Goal: Information Seeking & Learning: Check status

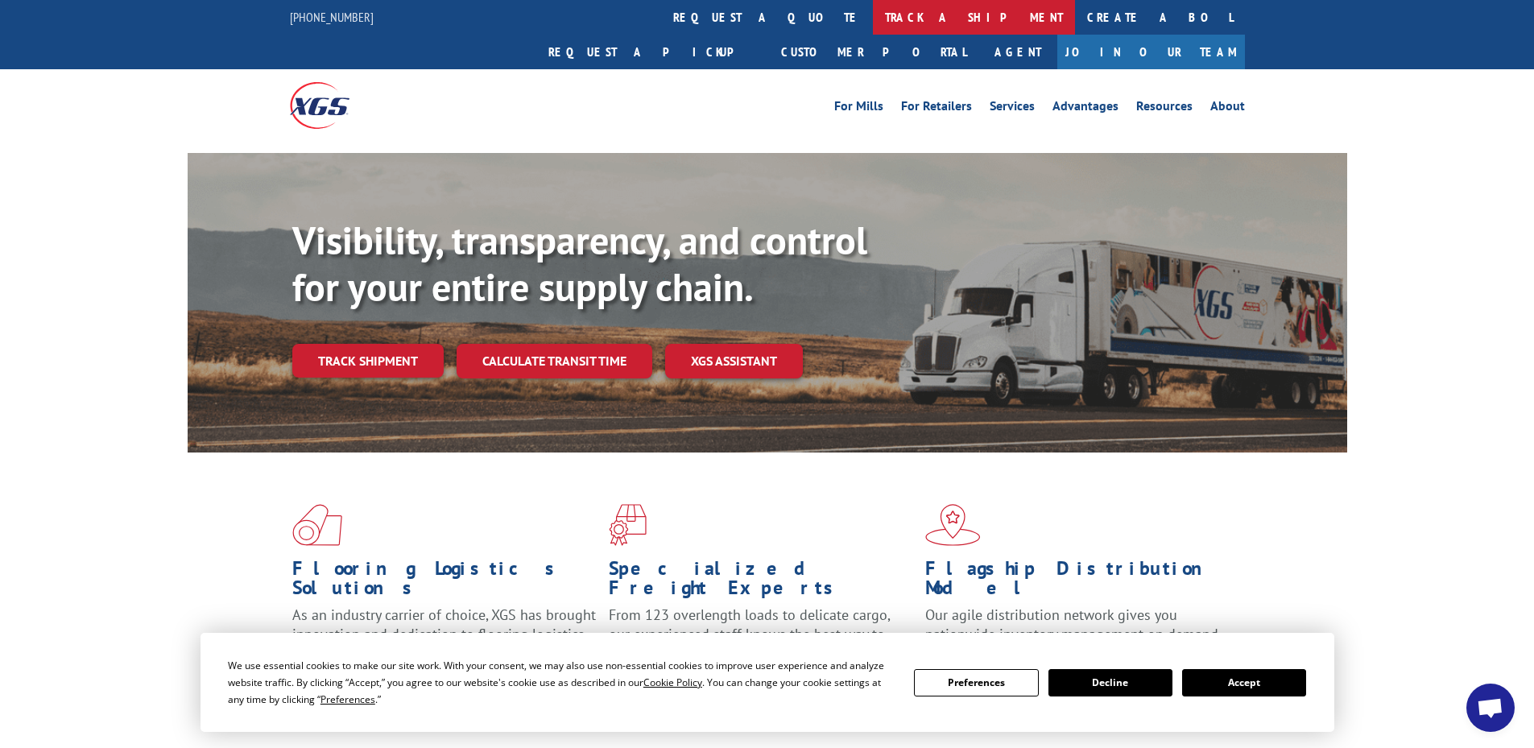
click at [873, 16] on link "track a shipment" at bounding box center [974, 17] width 202 height 35
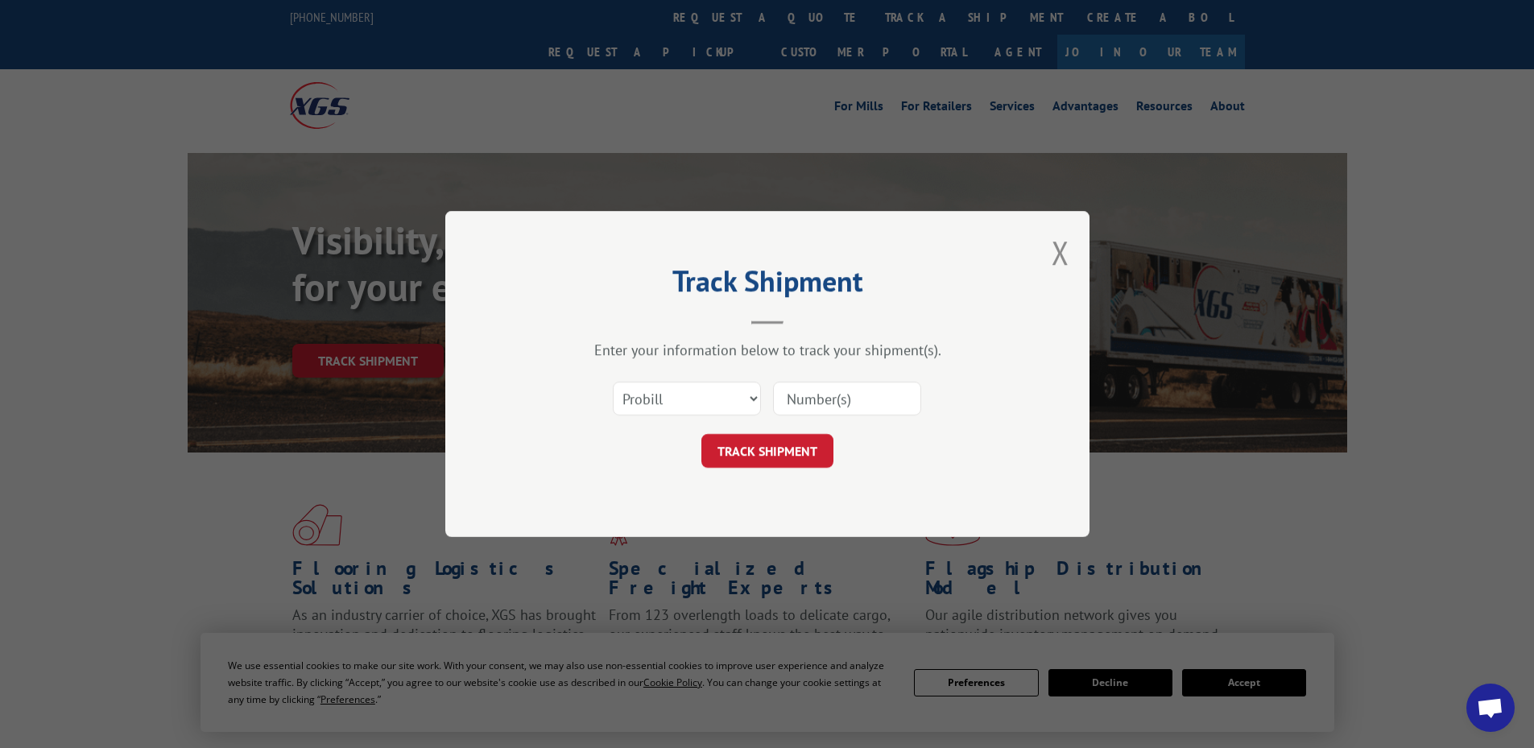
paste input "17227361"
type input "17227361"
click at [771, 451] on button "TRACK SHIPMENT" at bounding box center [767, 451] width 132 height 34
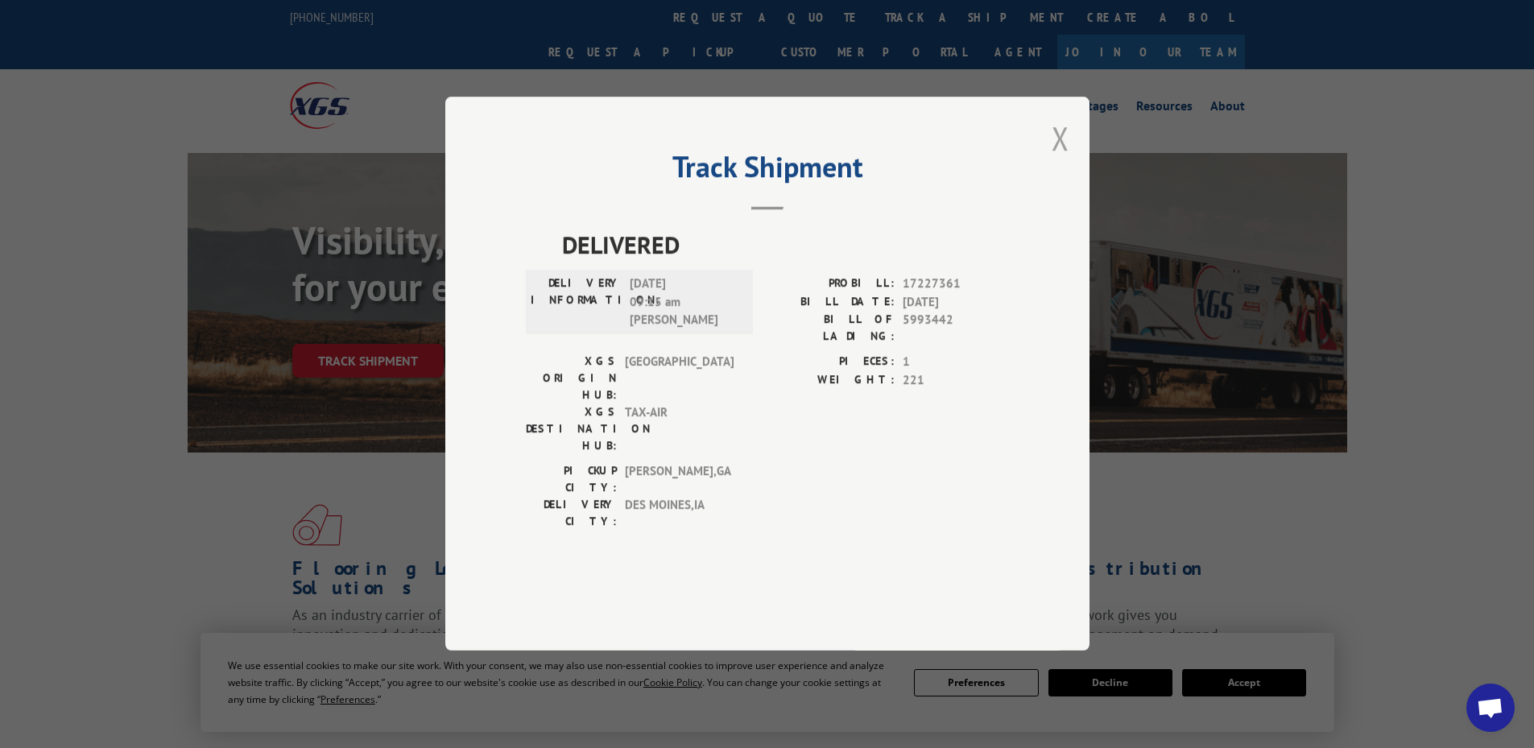
click at [1056, 159] on button "Close modal" at bounding box center [1061, 138] width 18 height 43
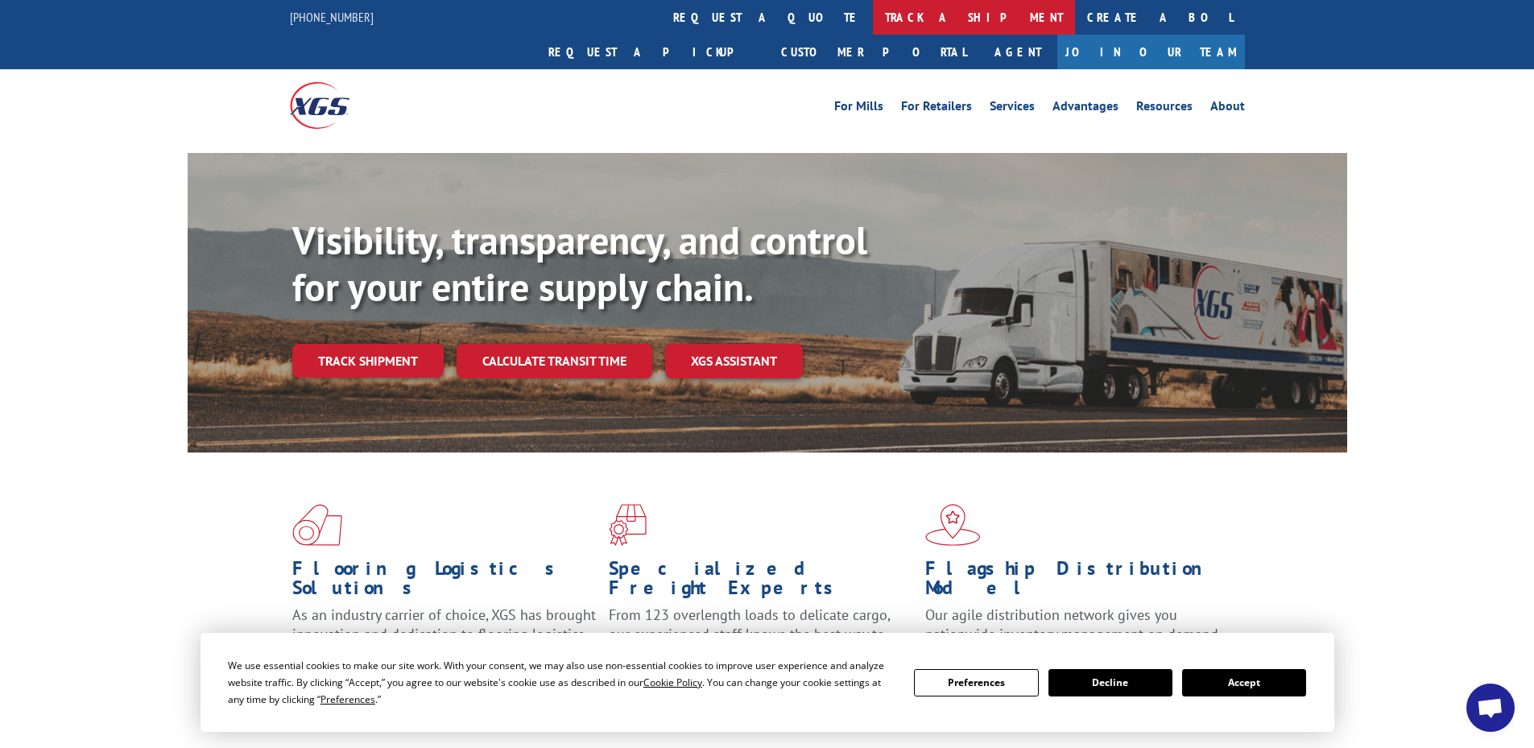
click at [873, 23] on link "track a shipment" at bounding box center [974, 17] width 202 height 35
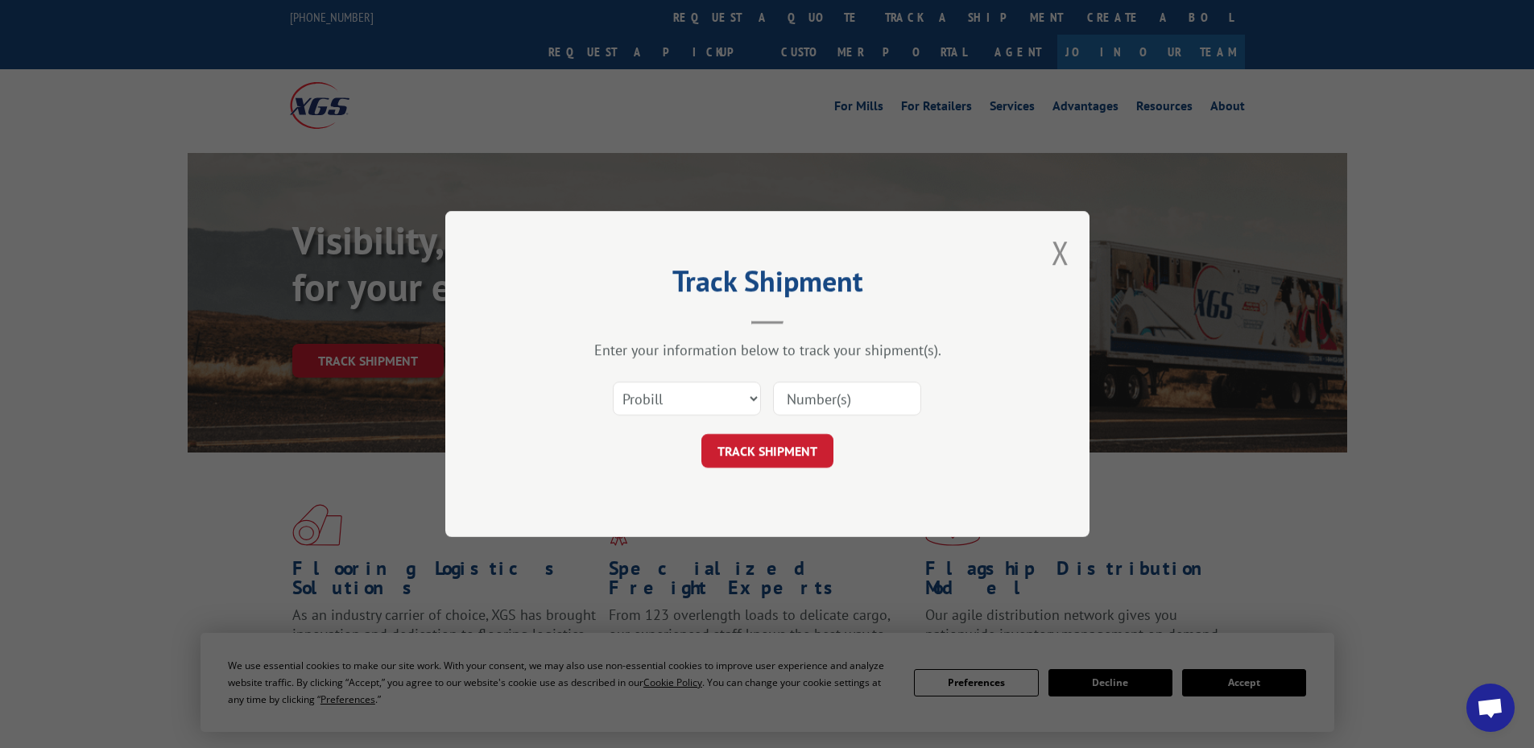
click at [814, 398] on input at bounding box center [847, 399] width 148 height 34
paste input "17469249"
type input "17469249"
click at [770, 446] on button "TRACK SHIPMENT" at bounding box center [767, 451] width 132 height 34
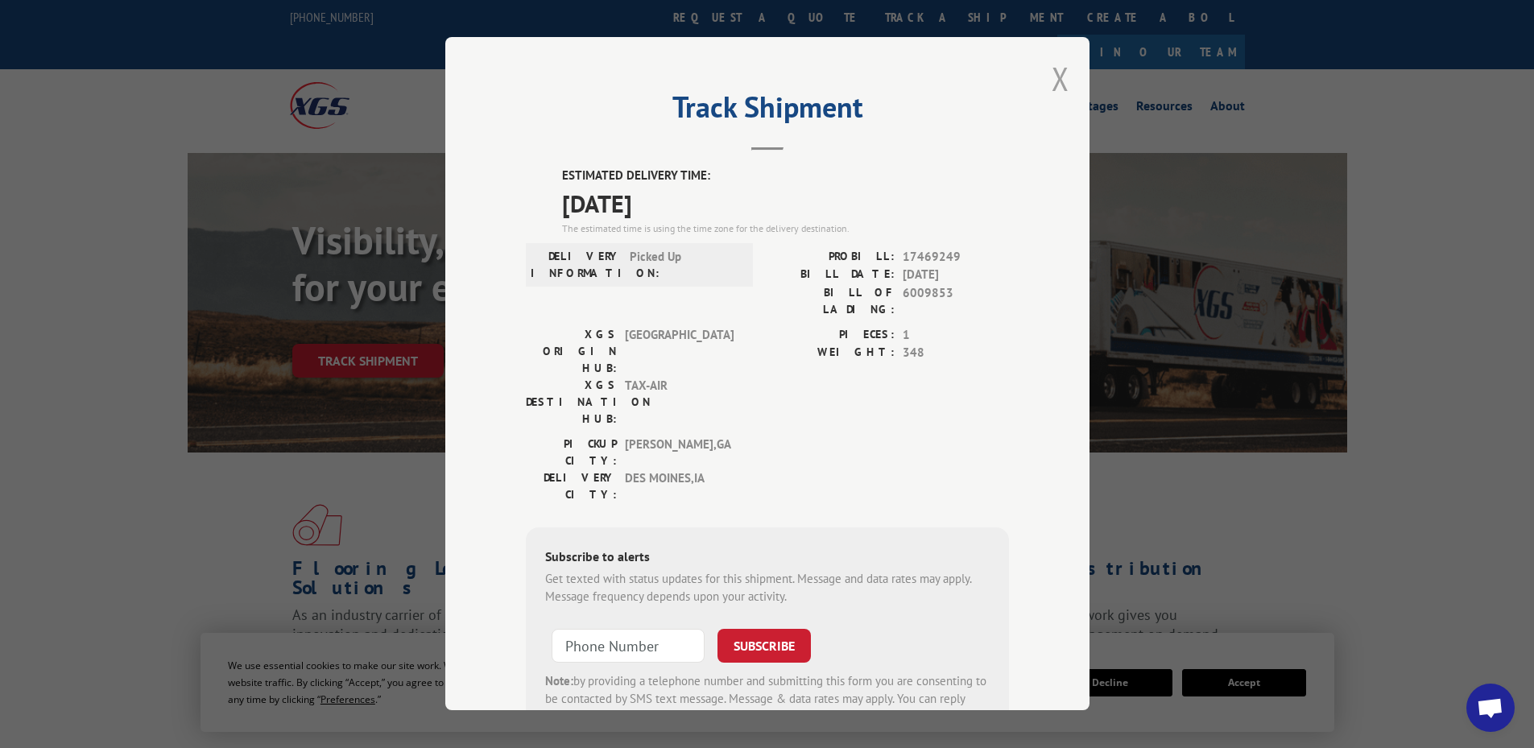
click at [1052, 80] on button "Close modal" at bounding box center [1061, 78] width 18 height 43
